Goal: Information Seeking & Learning: Check status

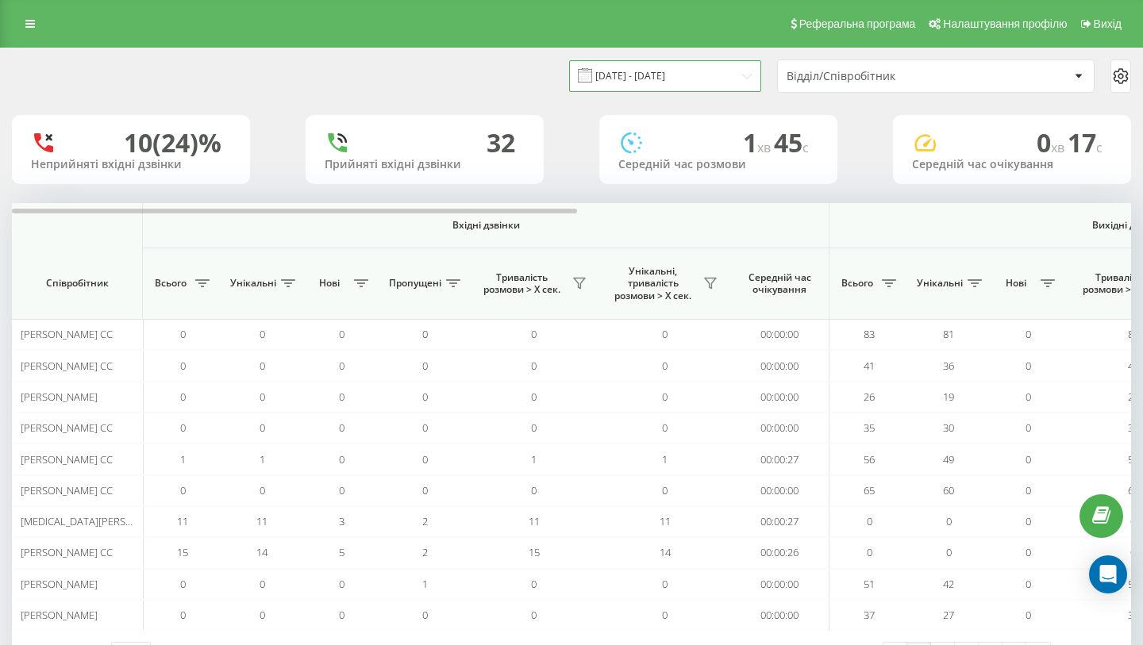
click at [727, 76] on input "19.08.2025 - 19.08.2025" at bounding box center [665, 75] width 192 height 31
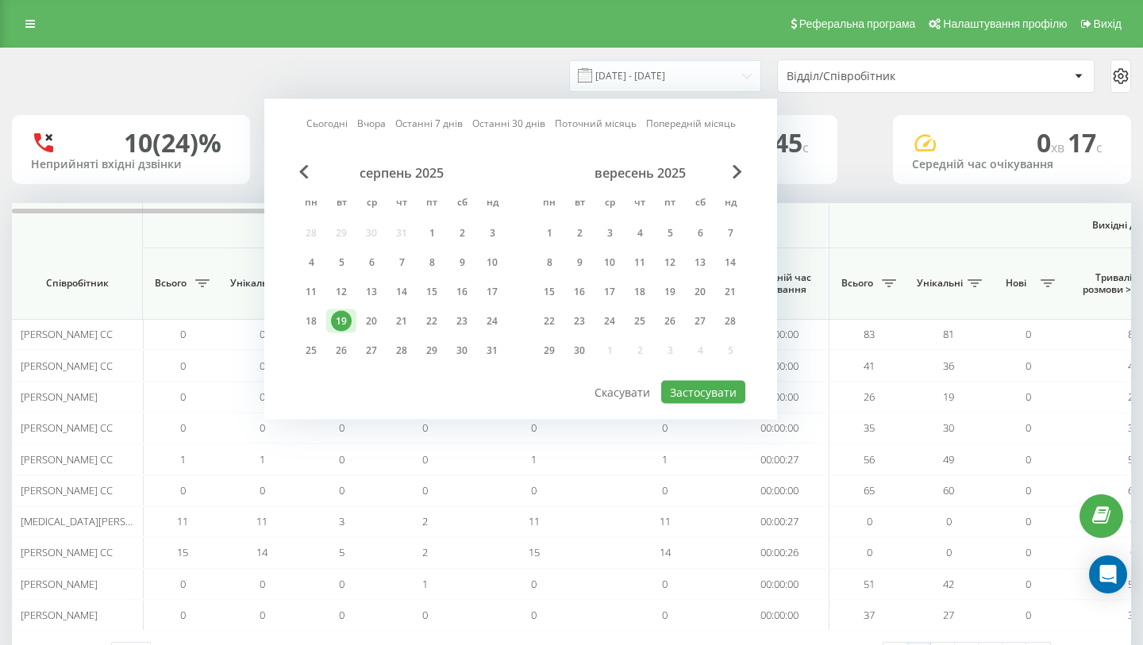
click at [344, 325] on div "19" at bounding box center [341, 321] width 21 height 21
click at [733, 394] on button "Застосувати" at bounding box center [703, 392] width 84 height 23
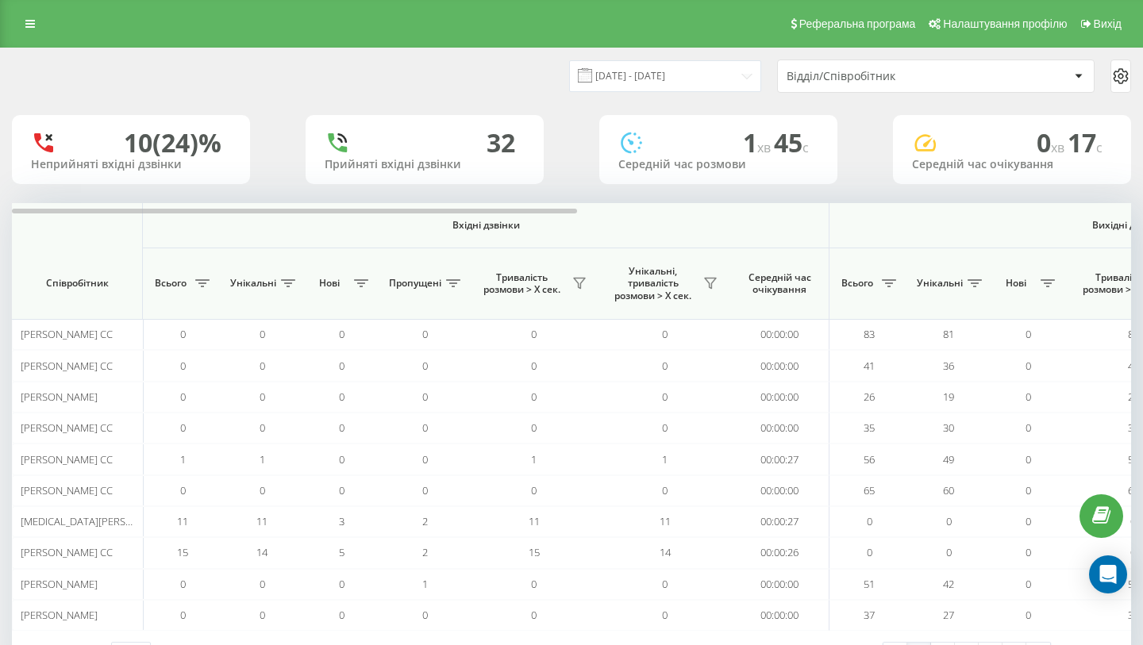
click at [894, 85] on div "Відділ/Співробітник" at bounding box center [936, 76] width 316 height 32
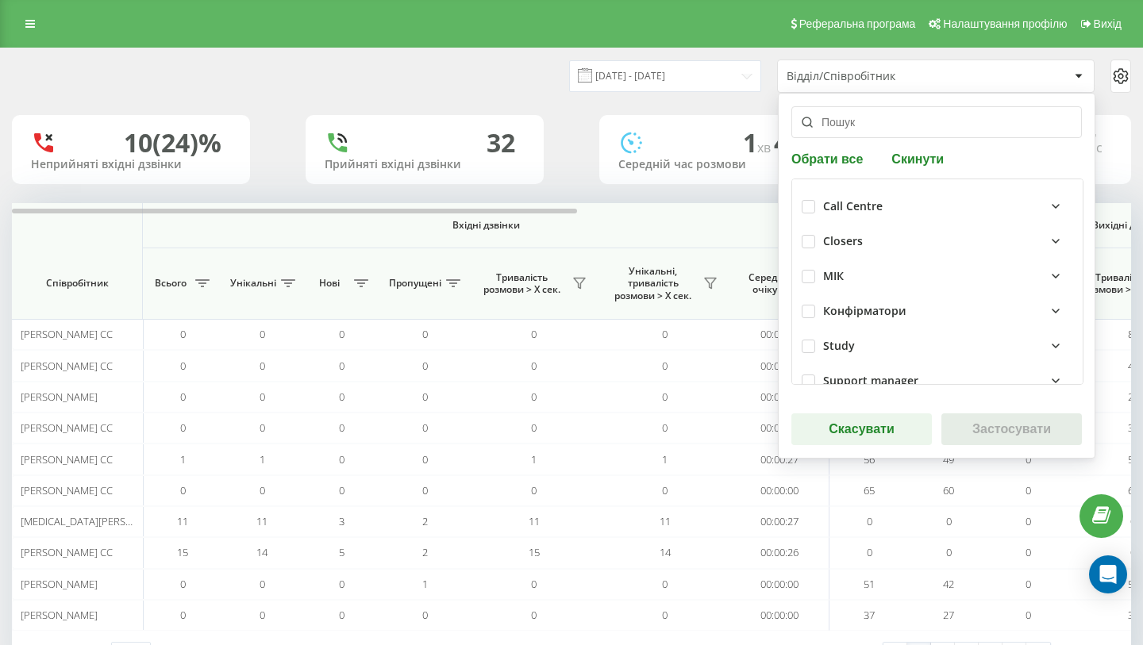
scroll to position [408, 0]
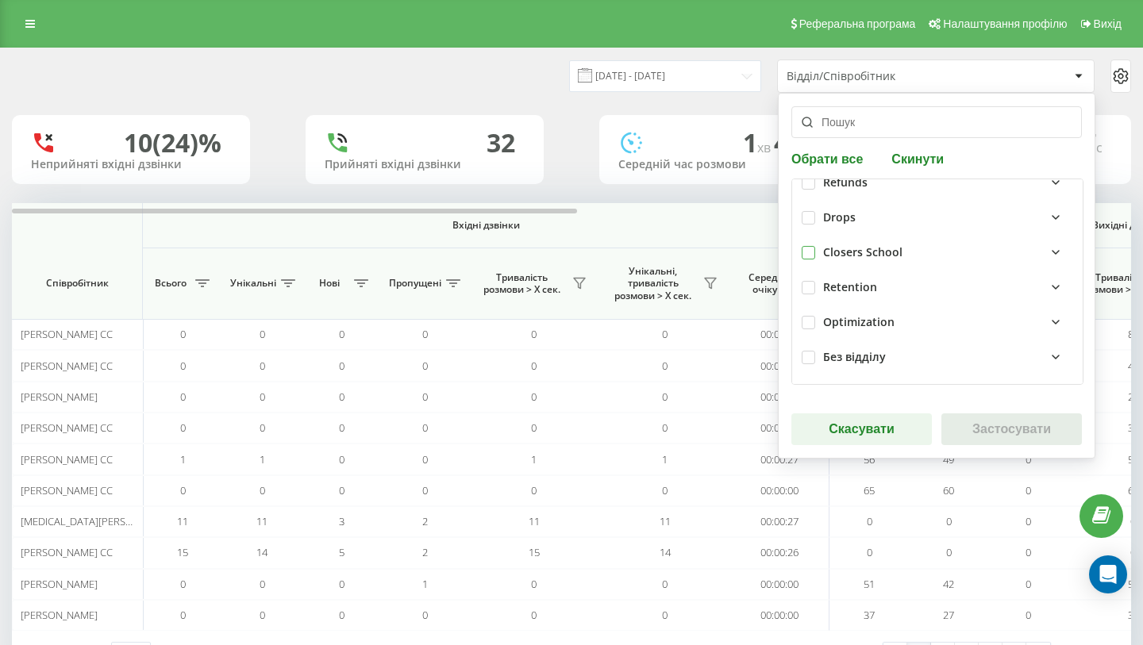
click at [810, 246] on label at bounding box center [808, 246] width 13 height 0
checkbox input "true"
click at [1010, 429] on button "Застосувати" at bounding box center [1011, 430] width 140 height 32
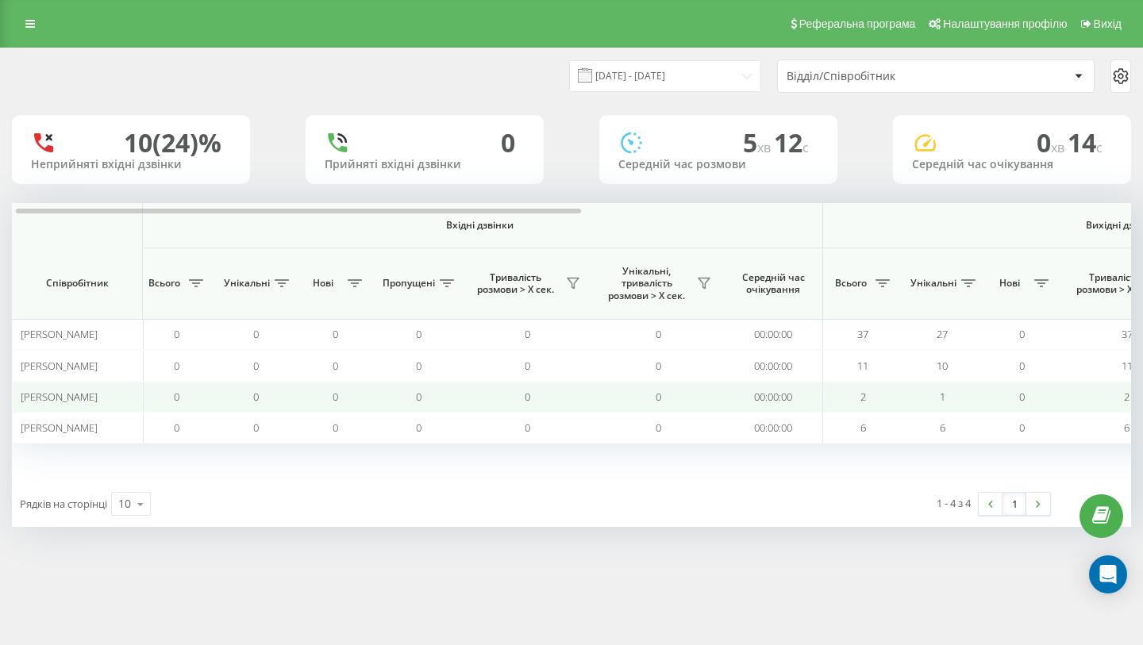
scroll to position [0, 10]
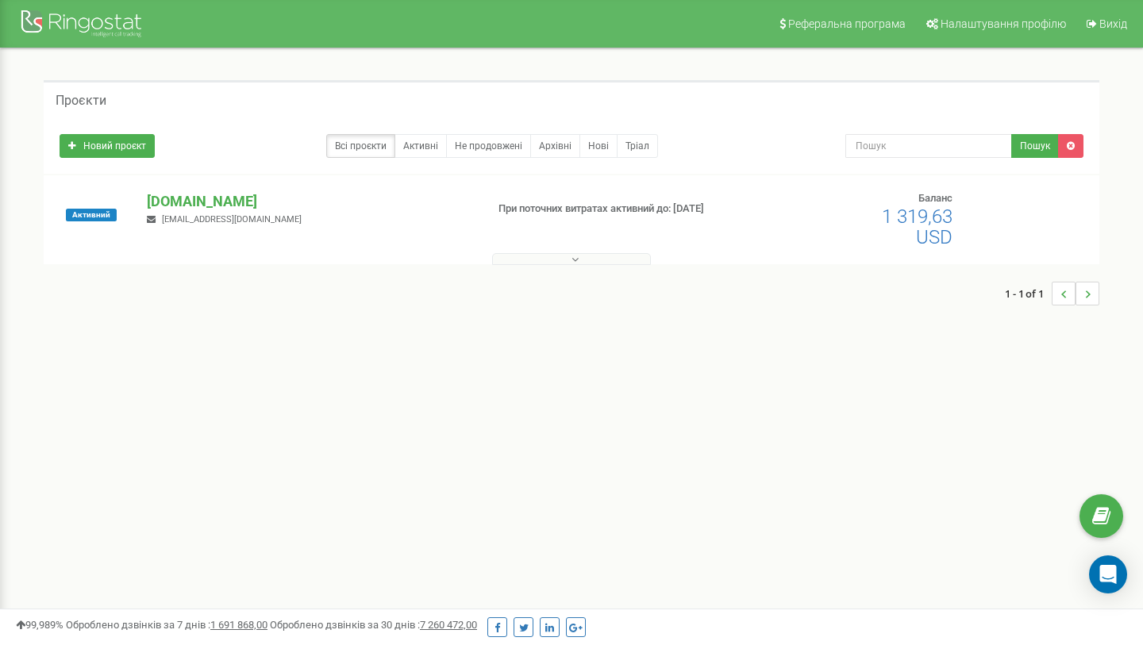
scroll to position [1, 0]
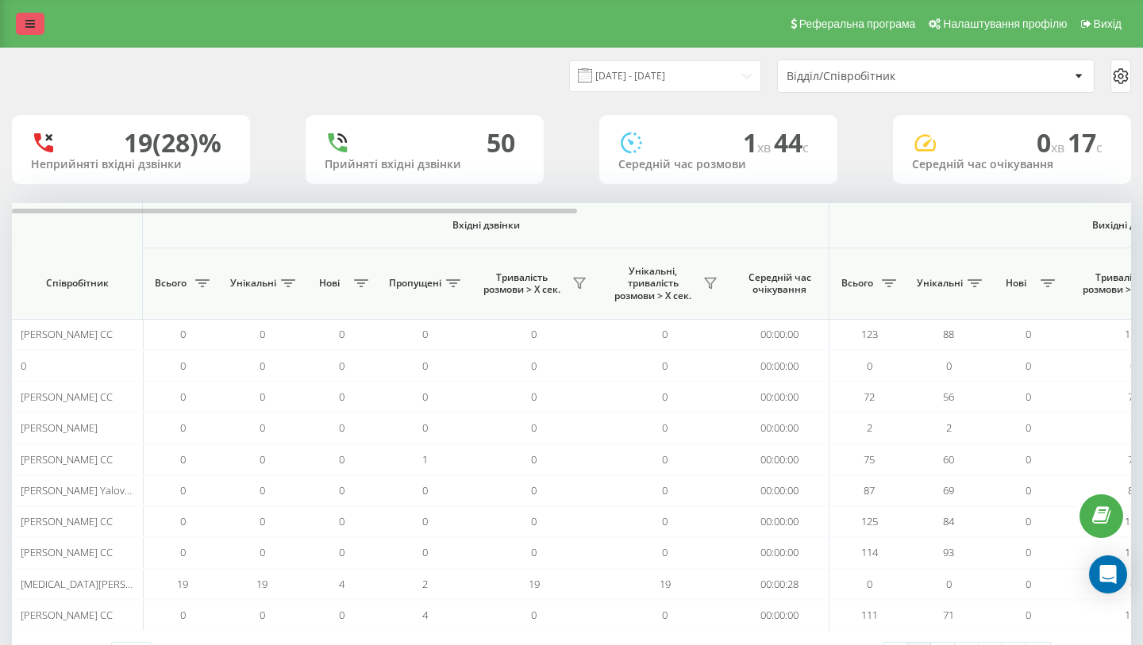
click at [33, 28] on icon at bounding box center [30, 23] width 10 height 11
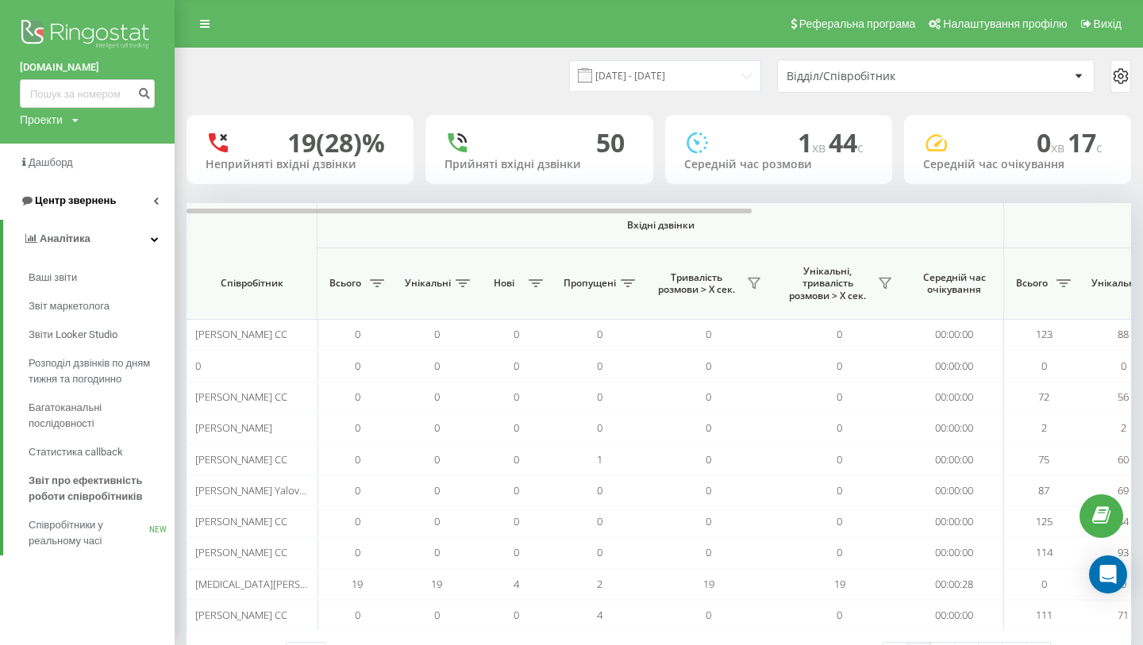
click at [75, 201] on span "Центр звернень" at bounding box center [75, 200] width 81 height 12
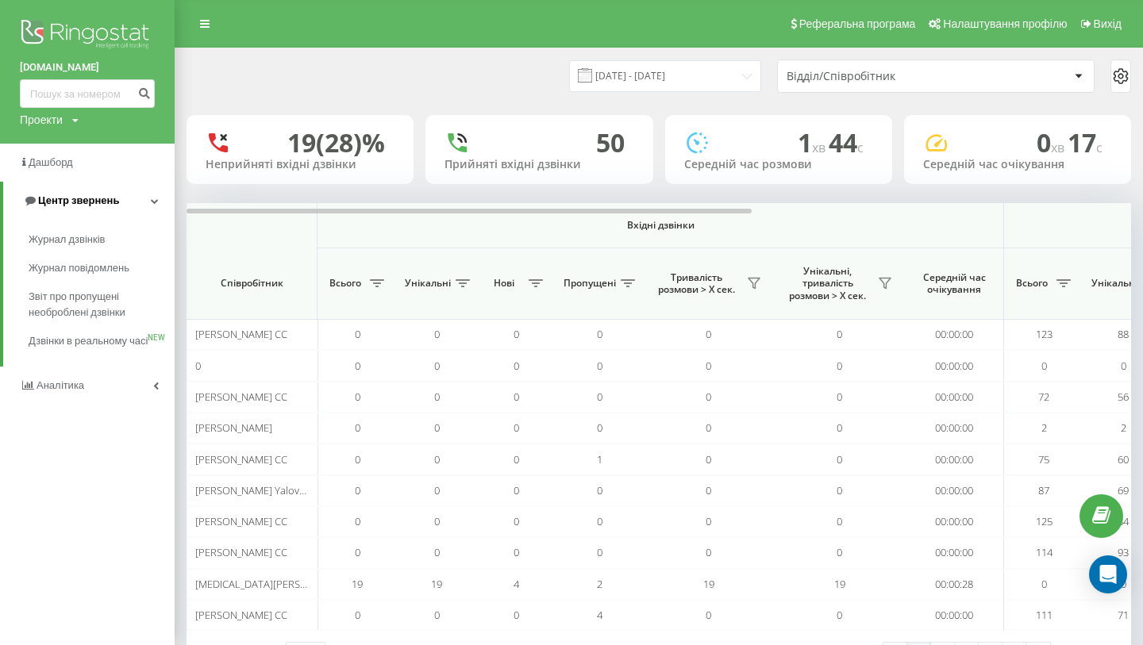
click at [75, 201] on span "Центр звернень" at bounding box center [78, 200] width 81 height 12
click at [75, 202] on span "Центр звернень" at bounding box center [75, 200] width 81 height 12
click at [85, 242] on span "Журнал дзвінків" at bounding box center [71, 240] width 84 height 16
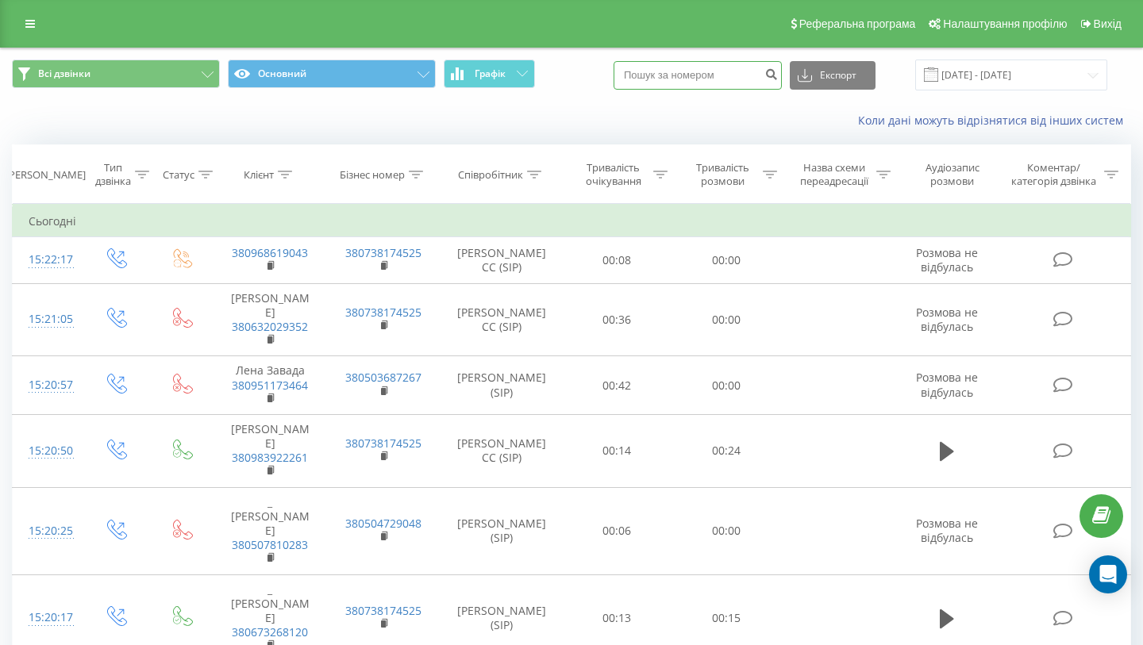
click at [758, 79] on input at bounding box center [698, 75] width 168 height 29
paste input "380983014933"
type input "380983014933"
click at [778, 71] on icon "submit" at bounding box center [770, 72] width 13 height 10
